Goal: Information Seeking & Learning: Check status

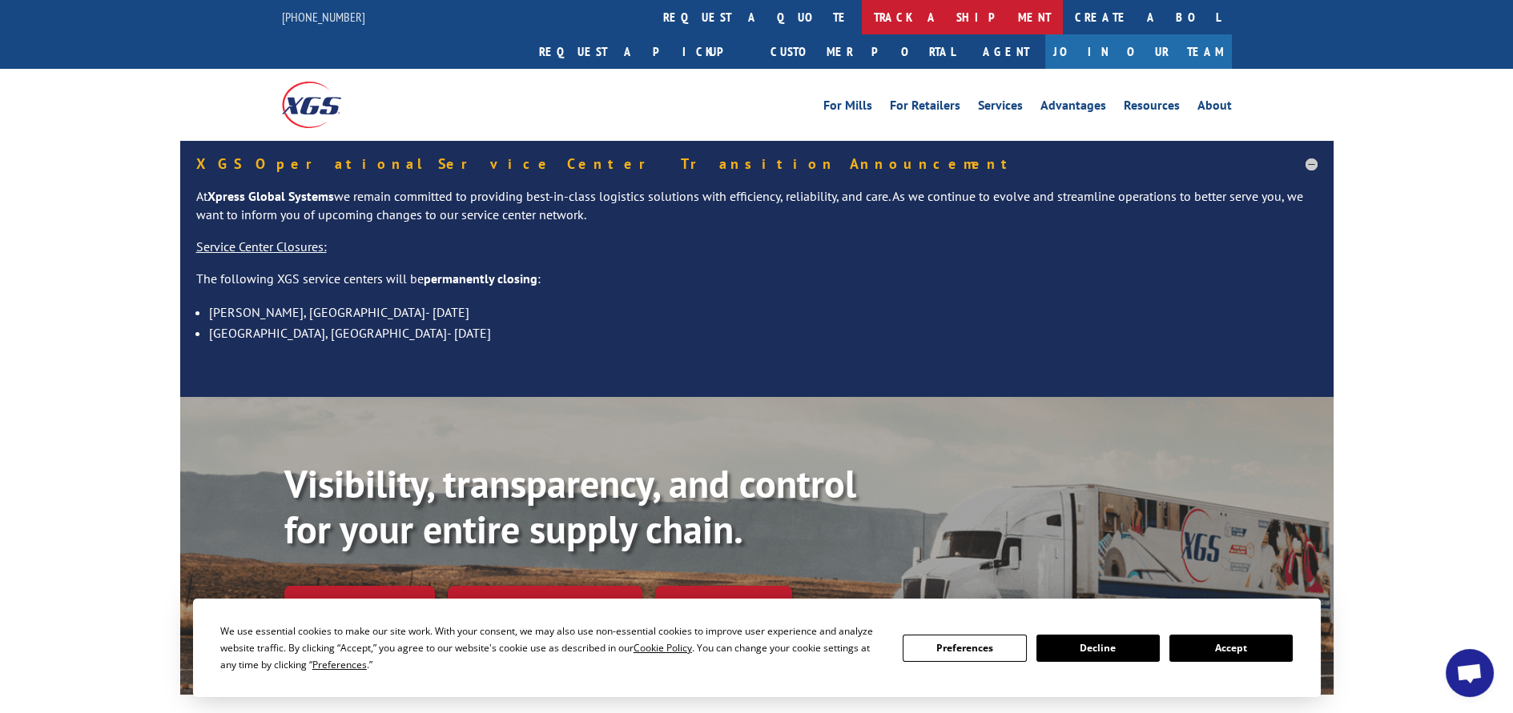
click at [862, 12] on link "track a shipment" at bounding box center [962, 17] width 201 height 34
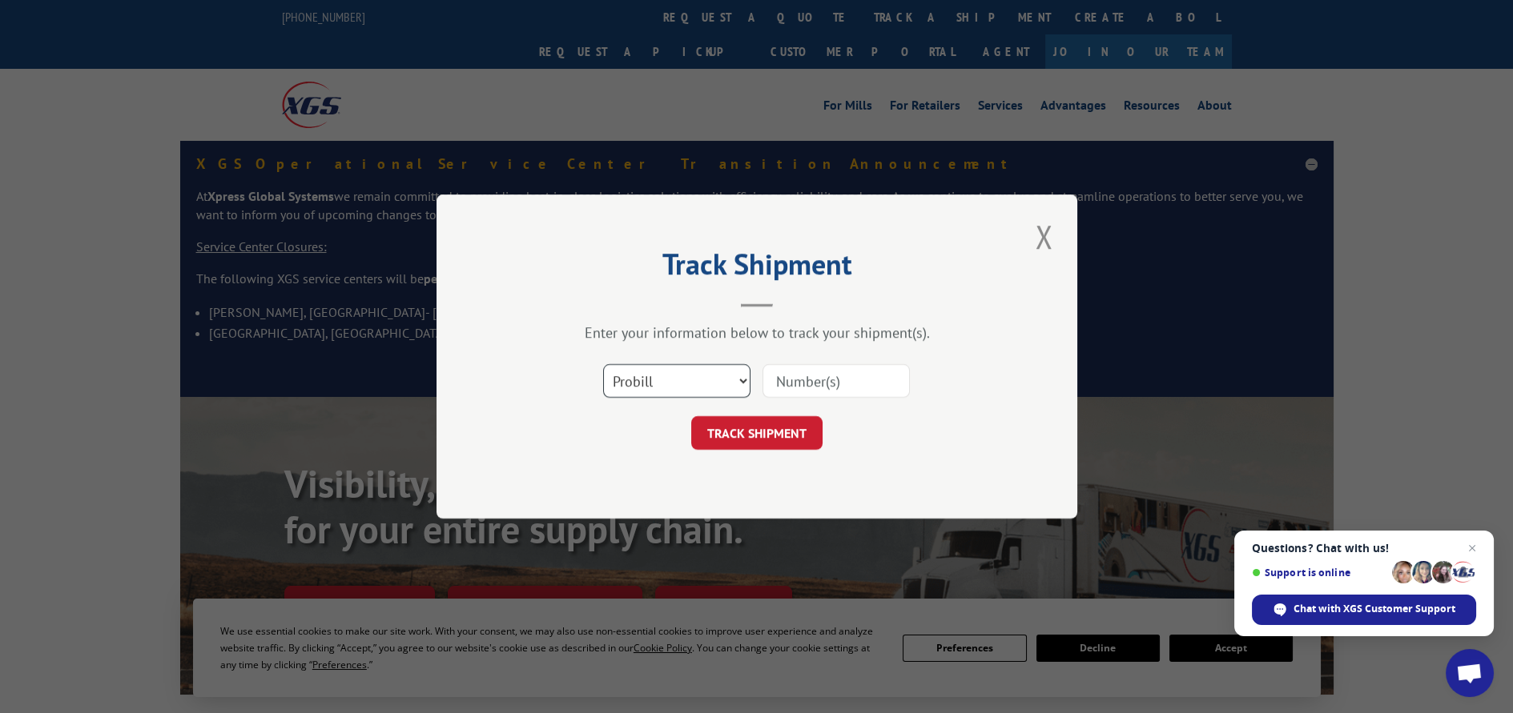
click at [731, 377] on select "Select category... Probill BOL PO" at bounding box center [676, 381] width 147 height 34
select select "po"
click at [603, 364] on select "Select category... Probill BOL PO" at bounding box center [676, 381] width 147 height 34
click at [815, 380] on input at bounding box center [835, 381] width 147 height 34
paste input "12528452"
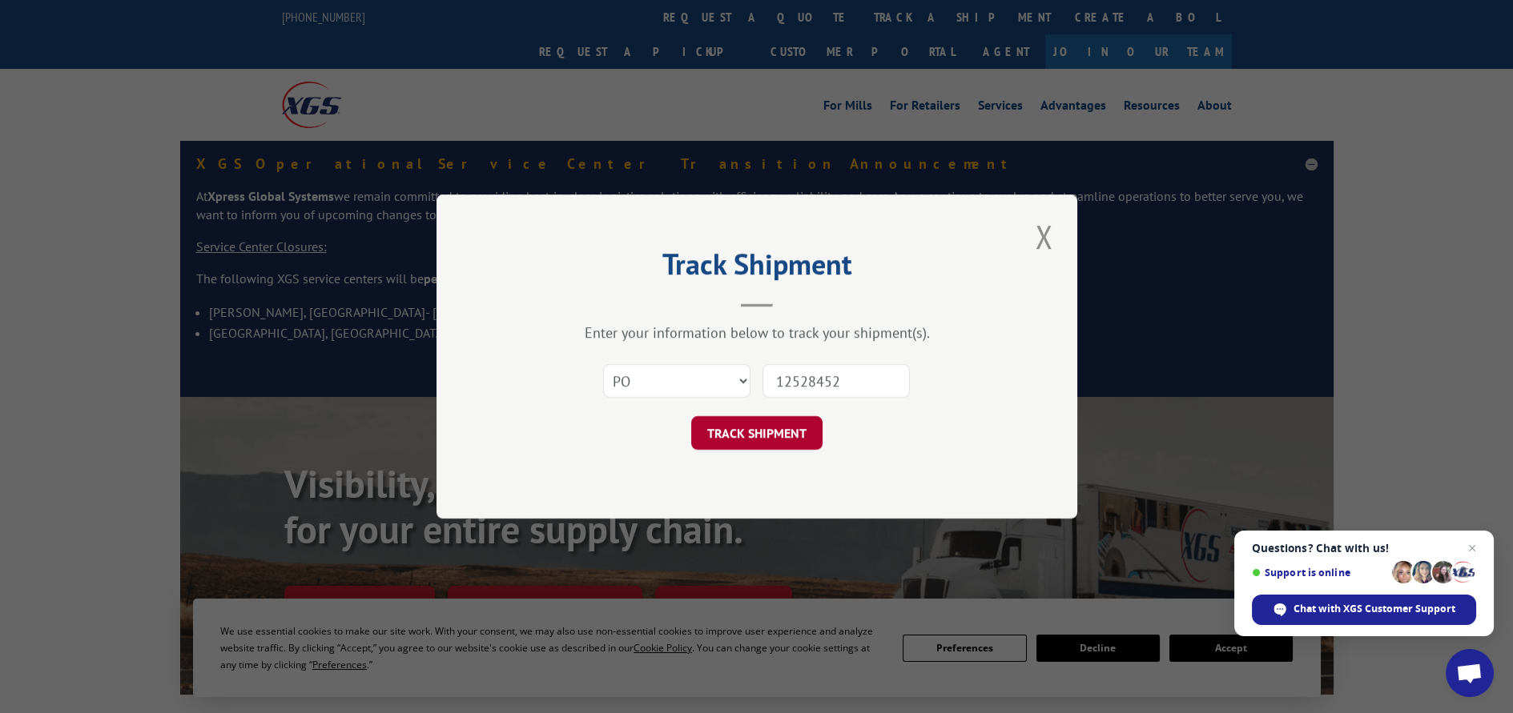
type input "12528452"
click at [762, 432] on button "TRACK SHIPMENT" at bounding box center [756, 433] width 131 height 34
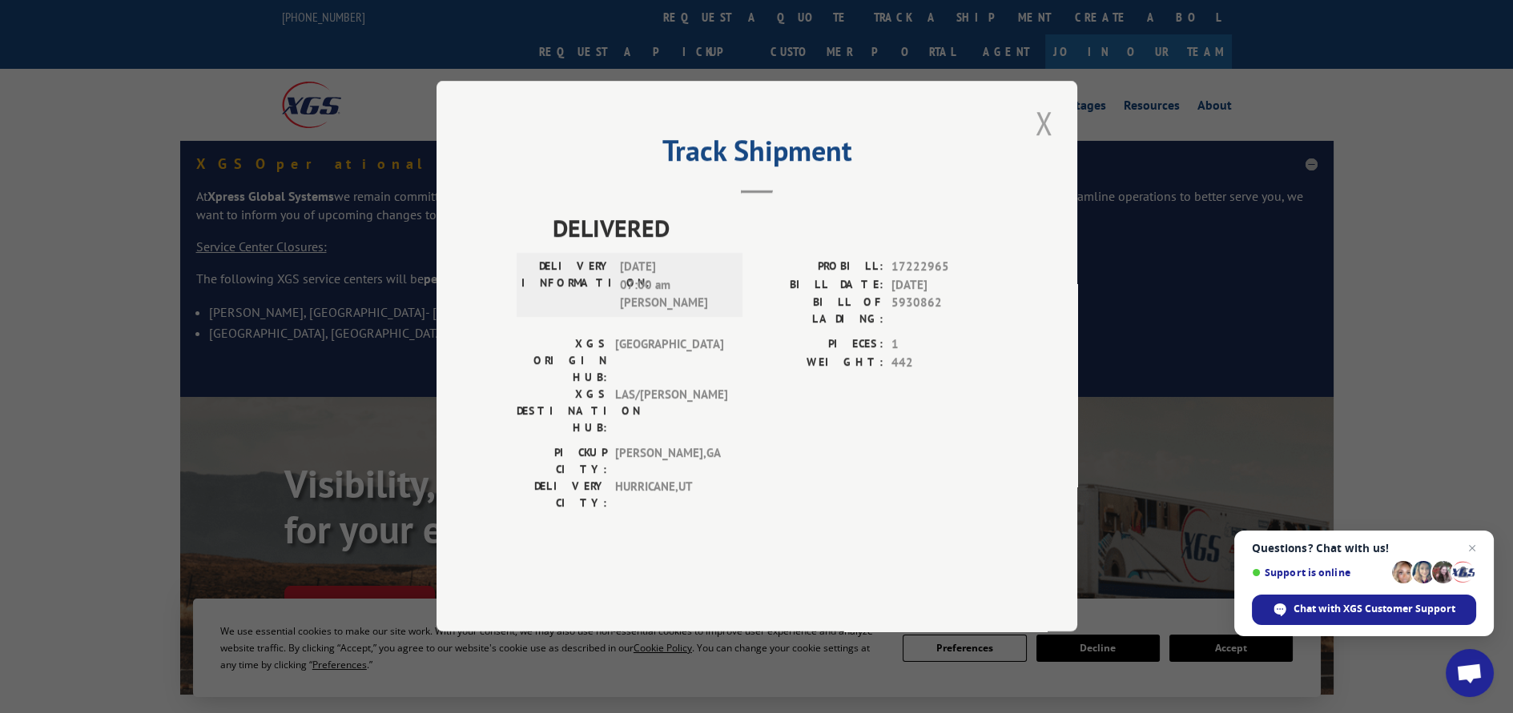
click at [1047, 145] on button "Close modal" at bounding box center [1043, 123] width 27 height 44
